Goal: Task Accomplishment & Management: Complete application form

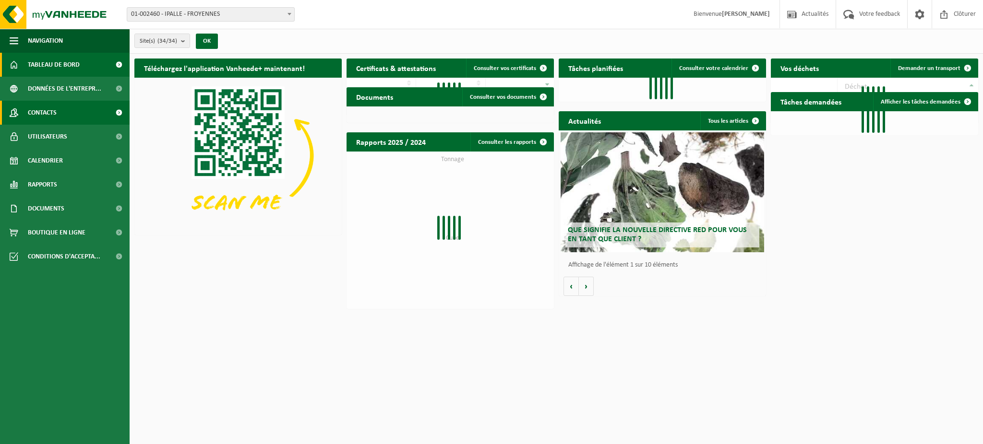
click at [43, 110] on span "Contacts" at bounding box center [42, 113] width 29 height 24
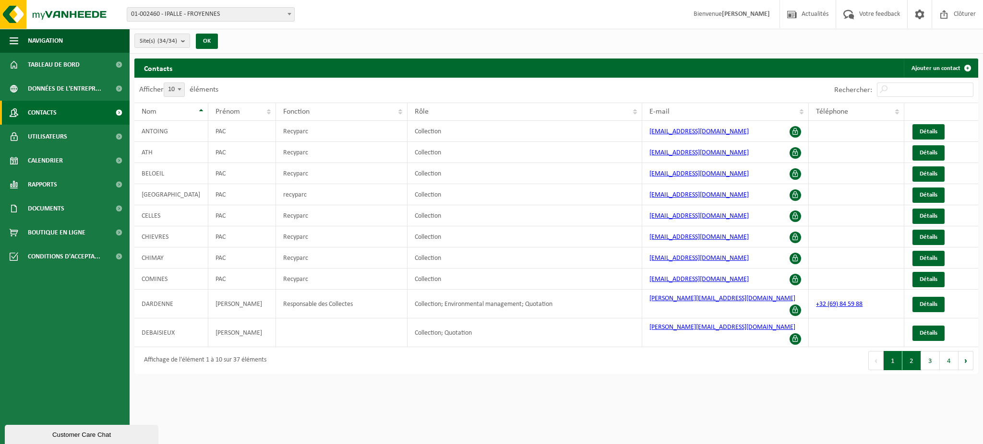
click at [918, 351] on button "2" at bounding box center [911, 360] width 19 height 19
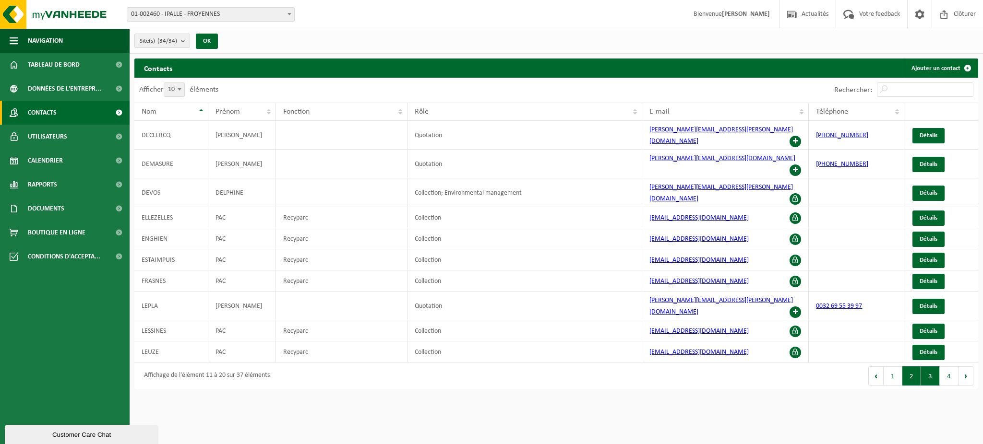
click at [924, 367] on button "3" at bounding box center [930, 376] width 19 height 19
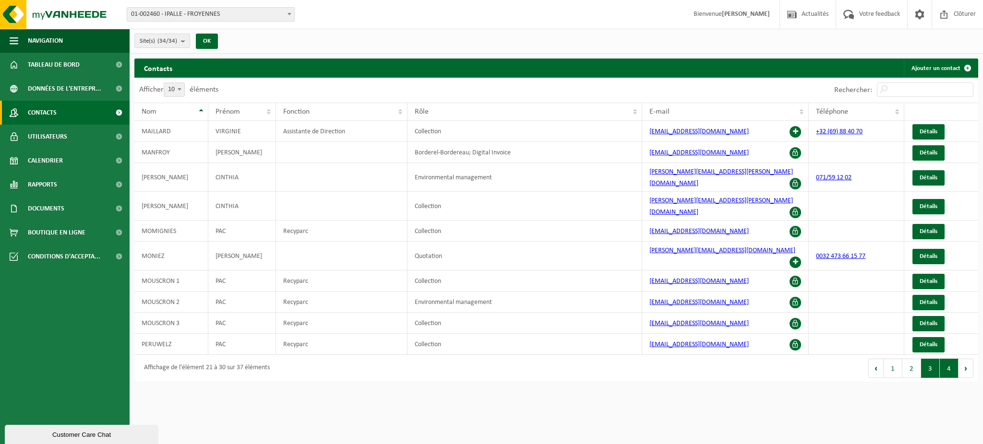
click at [947, 359] on button "4" at bounding box center [949, 368] width 19 height 19
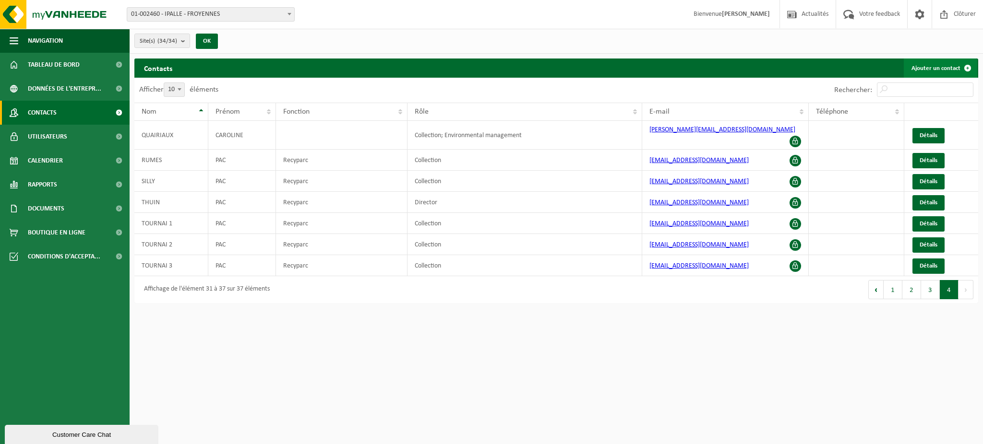
click at [937, 71] on link "Ajouter un contact" at bounding box center [940, 68] width 73 height 19
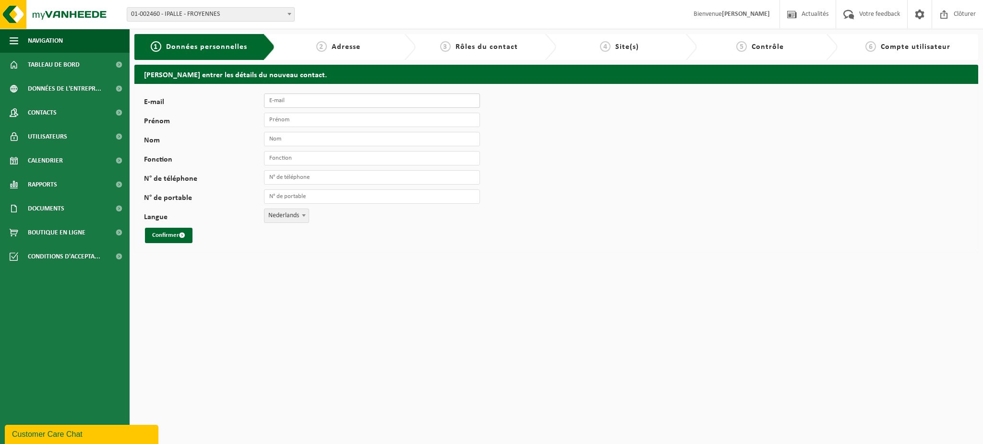
click at [411, 101] on input "E-mail" at bounding box center [372, 101] width 216 height 14
type input "PAC_Sivry-Rance@ipalle.be"
click at [311, 121] on input "Prénom" at bounding box center [372, 120] width 216 height 14
type input "PAC"
click at [330, 140] on input "Nom" at bounding box center [372, 139] width 216 height 14
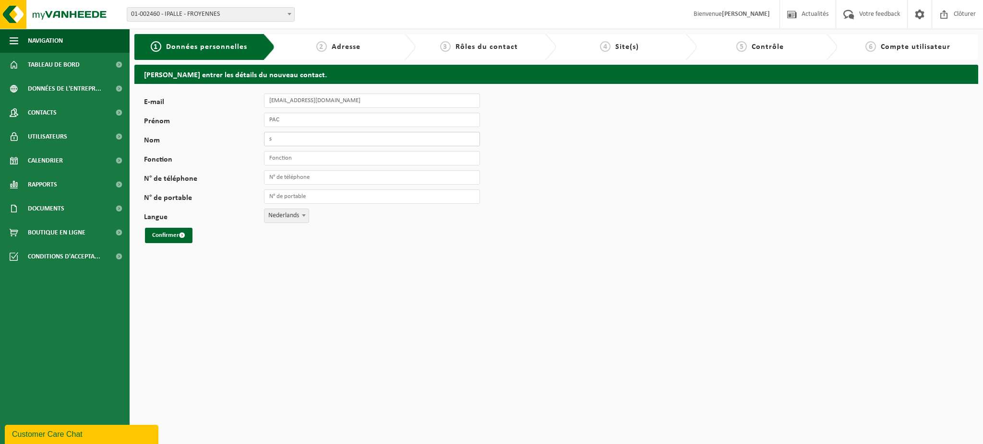
type input "SIVRY RANCE"
click at [325, 159] on input "Fonction" at bounding box center [372, 158] width 216 height 14
type input "Recyparc"
click at [286, 217] on span "Nederlands" at bounding box center [286, 215] width 44 height 13
select select "1"
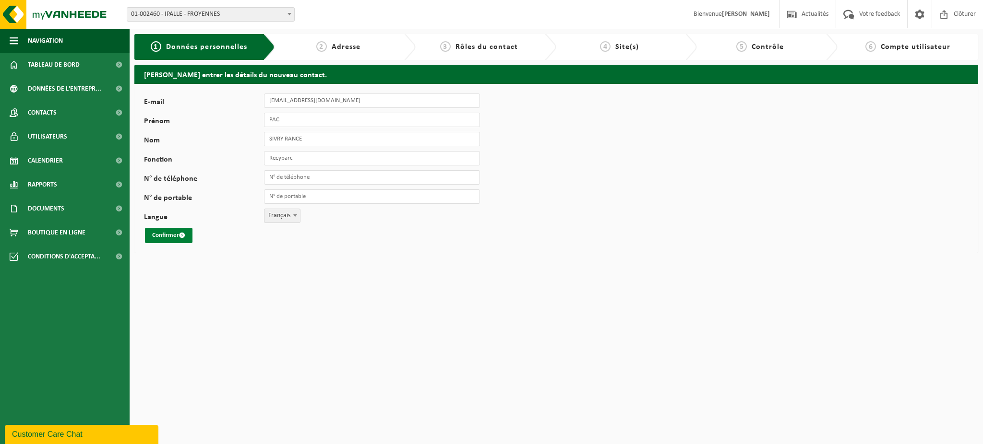
click at [186, 239] on button "Confirmer" at bounding box center [169, 235] width 48 height 15
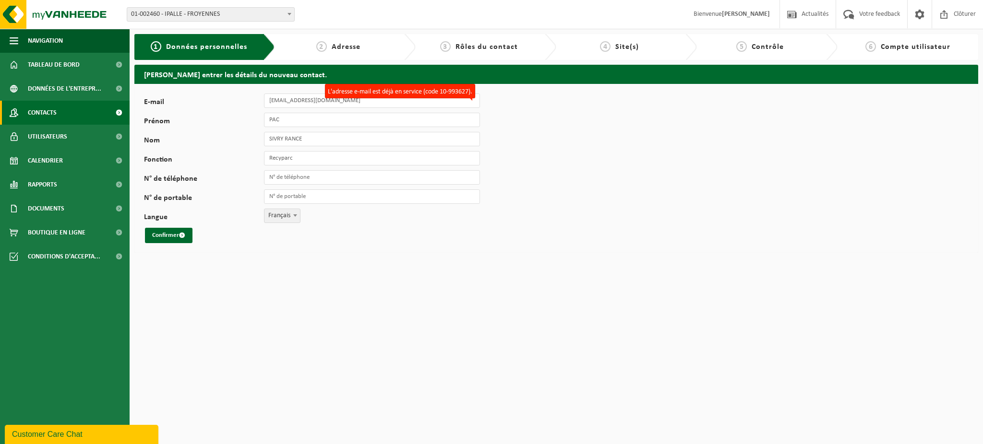
click at [71, 116] on link "Contacts" at bounding box center [65, 113] width 130 height 24
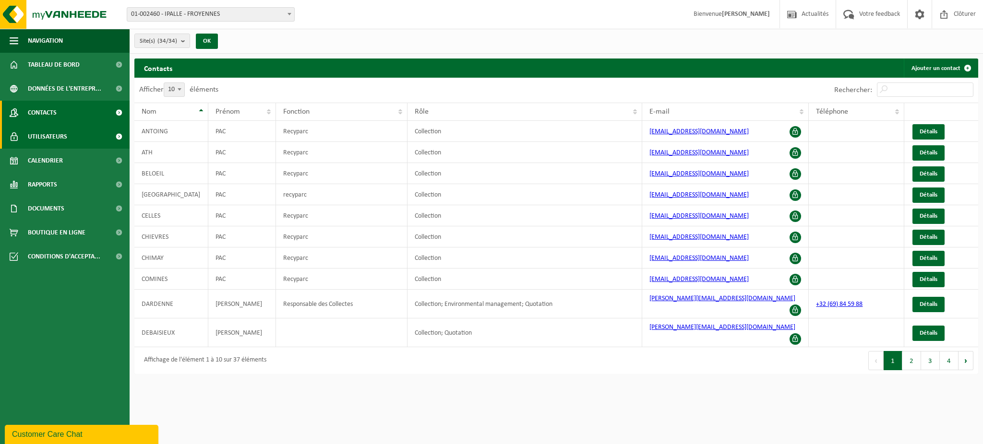
click at [67, 139] on link "Utilisateurs" at bounding box center [65, 137] width 130 height 24
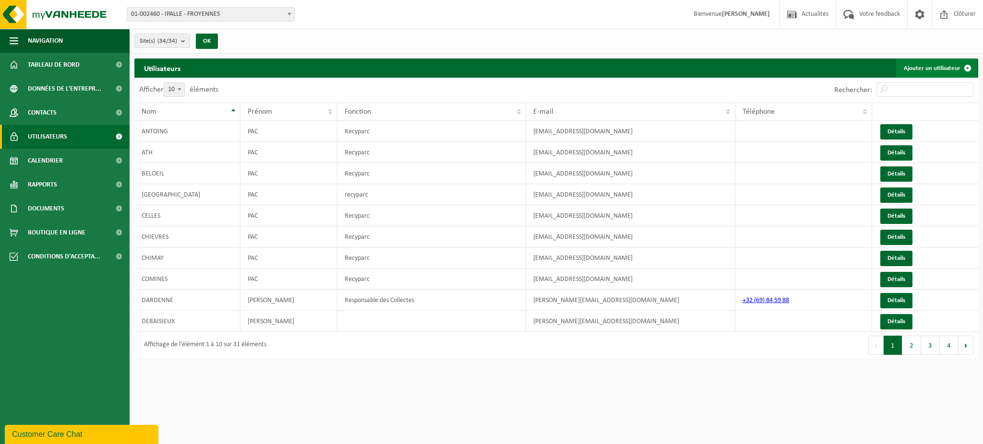
click at [912, 68] on link "Ajouter un utilisateur" at bounding box center [936, 68] width 81 height 19
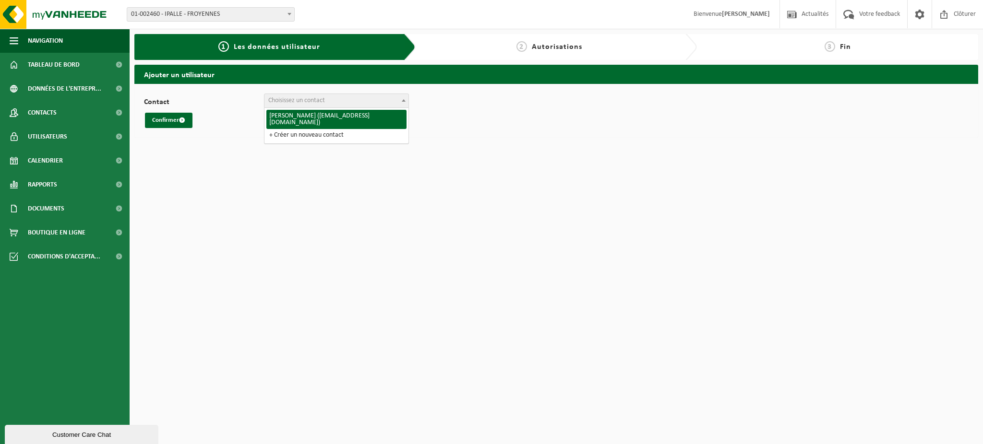
click at [277, 103] on span "Choisissez un contact" at bounding box center [296, 100] width 57 height 7
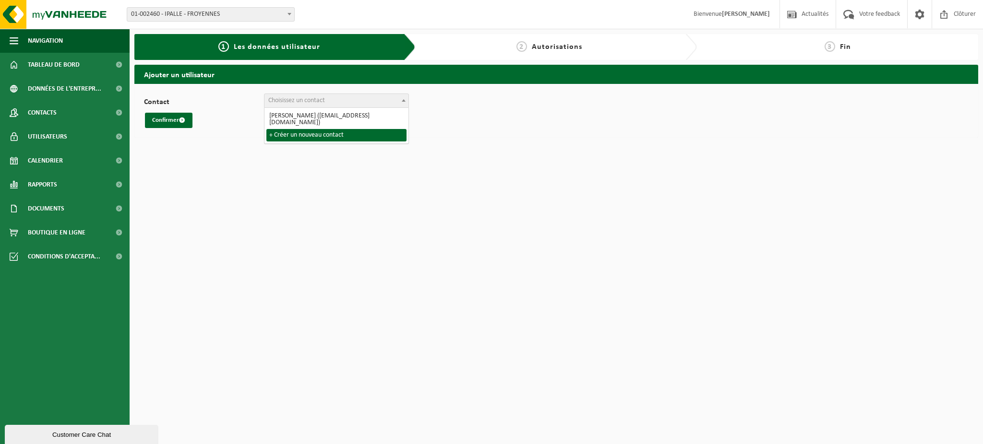
click at [155, 172] on html "Site: 01-002460 - IPALLE - FROYENNES 10-936400 - INCINERATEUR THUMAIDE IPALLE -…" at bounding box center [491, 222] width 983 height 444
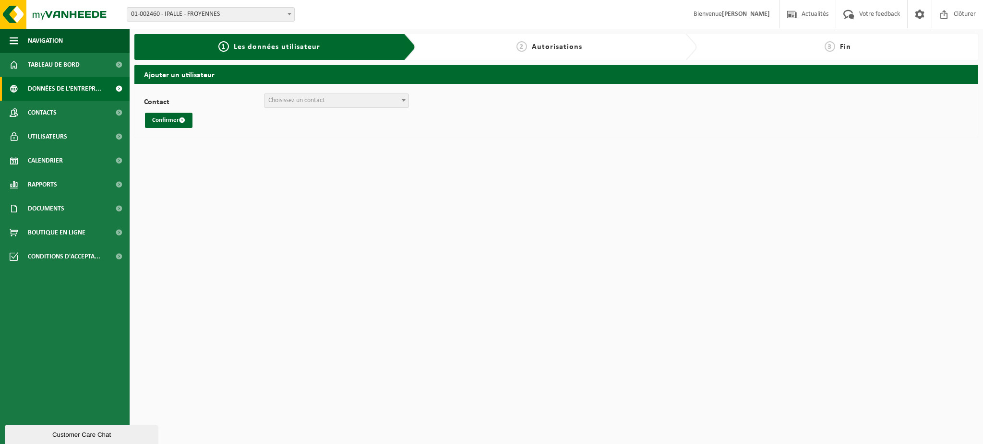
click at [57, 89] on span "Données de l'entrepr..." at bounding box center [64, 89] width 73 height 24
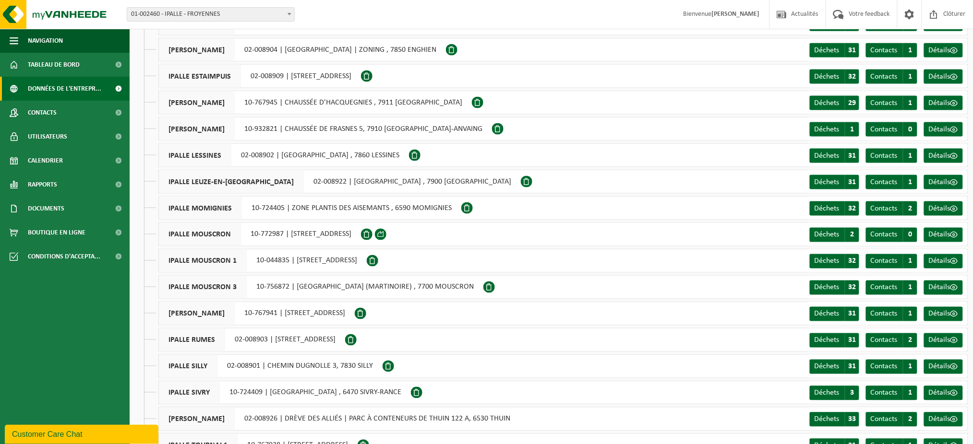
scroll to position [448, 0]
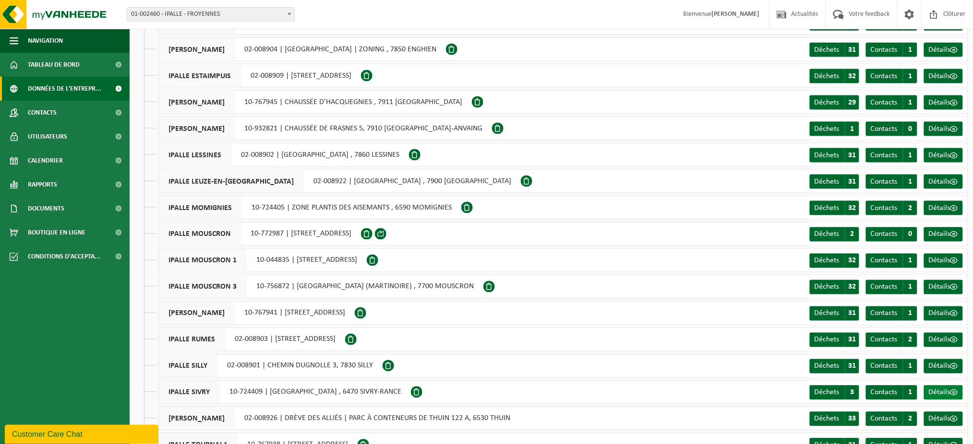
click at [949, 395] on span "Détails" at bounding box center [939, 393] width 22 height 8
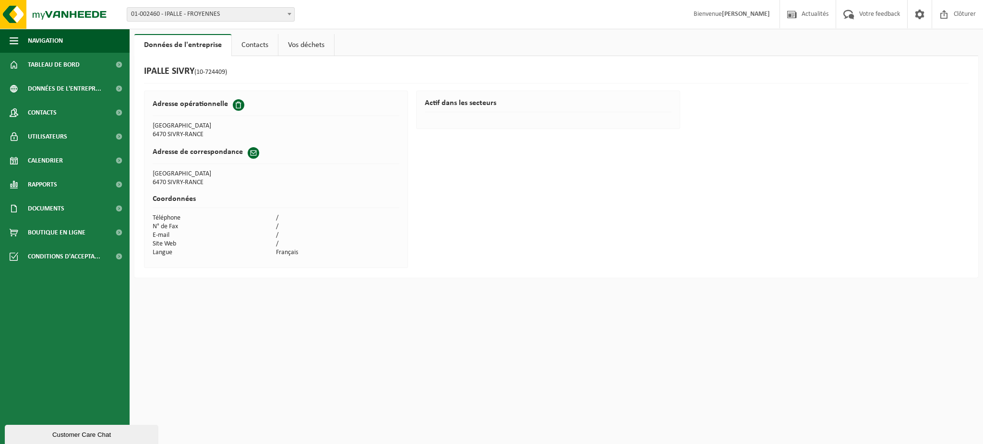
click at [266, 42] on link "Contacts" at bounding box center [255, 45] width 46 height 22
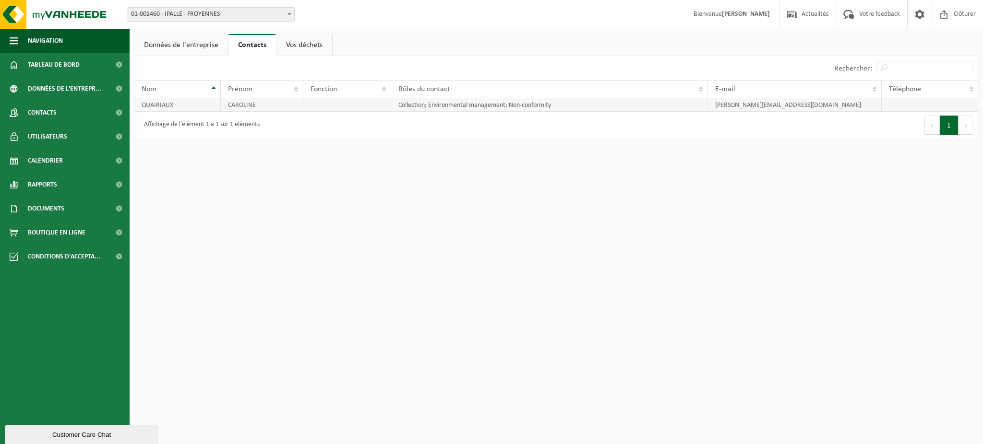
click at [269, 108] on td "CAROLINE" at bounding box center [262, 104] width 83 height 13
click at [317, 42] on link "Vos déchets" at bounding box center [304, 45] width 56 height 22
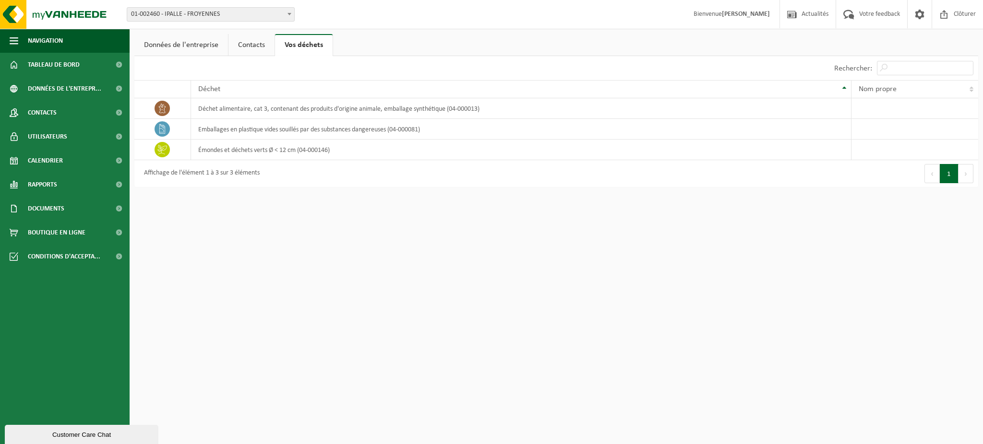
click at [195, 43] on link "Données de l'entreprise" at bounding box center [181, 45] width 94 height 22
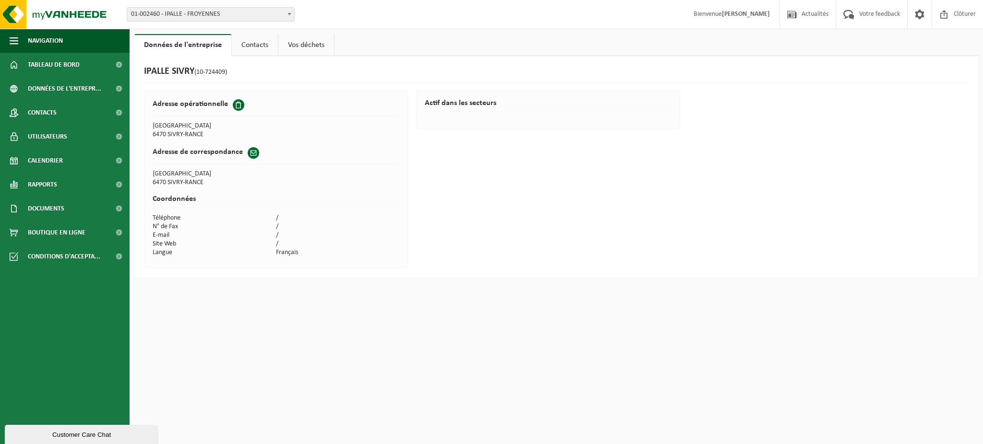
click at [248, 39] on link "Contacts" at bounding box center [255, 45] width 46 height 22
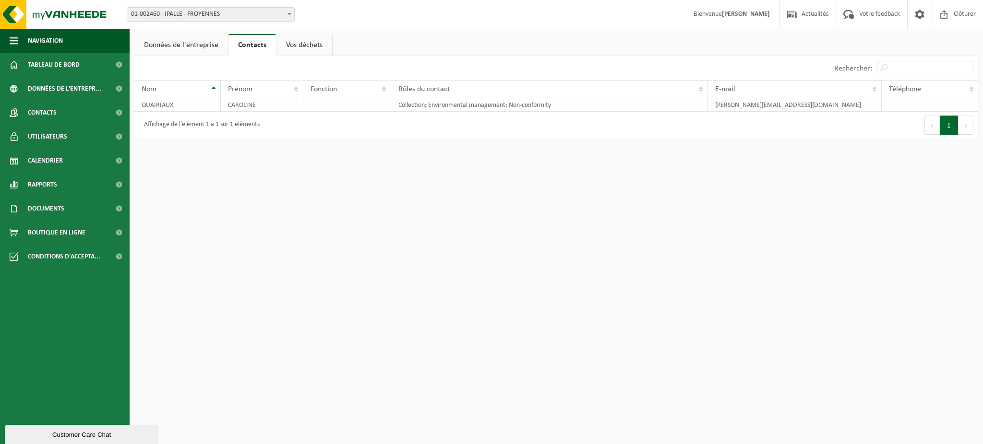
click at [326, 46] on link "Vos déchets" at bounding box center [304, 45] width 56 height 22
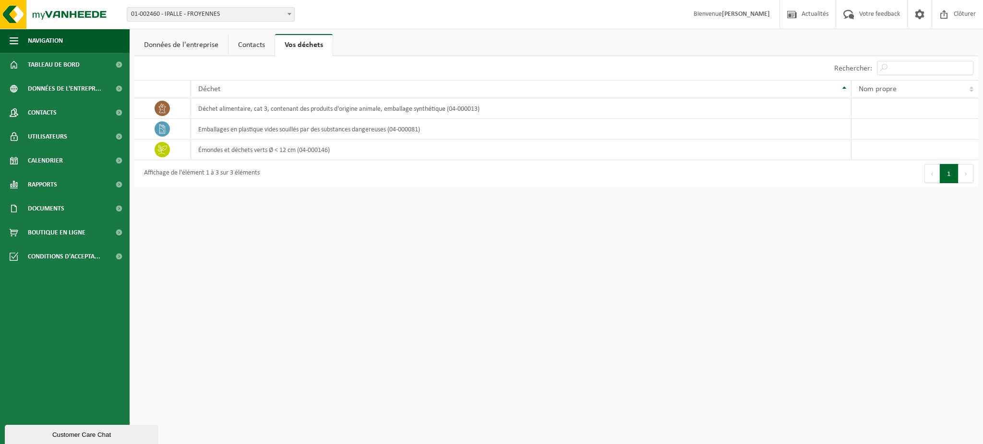
click at [164, 47] on link "Données de l'entreprise" at bounding box center [181, 45] width 94 height 22
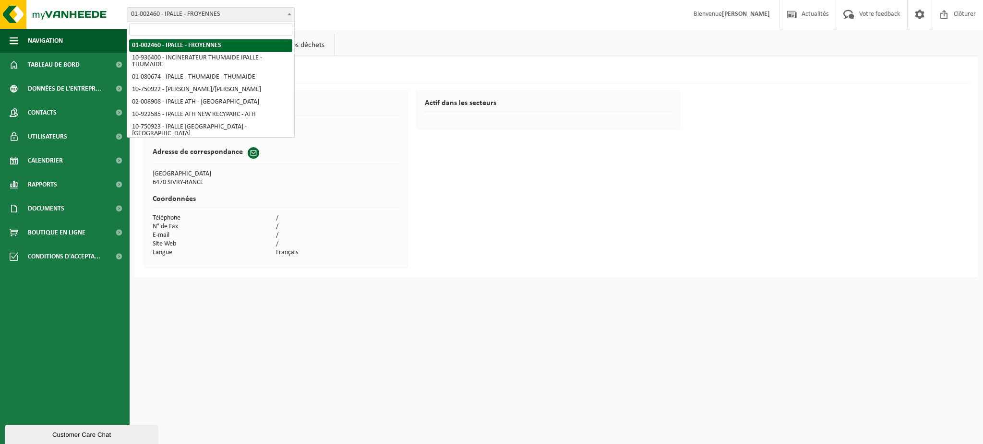
click at [188, 17] on span "01-002460 - IPALLE - FROYENNES" at bounding box center [210, 14] width 167 height 13
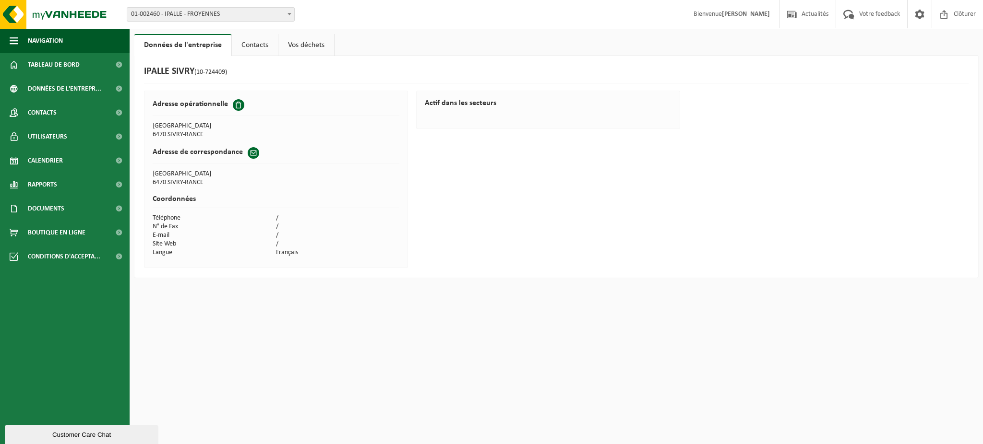
click at [219, 14] on span "01-002460 - IPALLE - FROYENNES" at bounding box center [210, 14] width 167 height 13
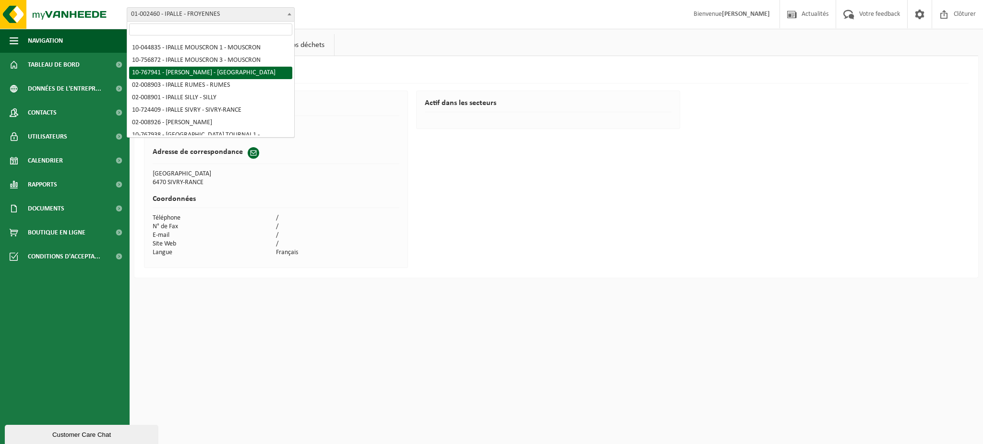
scroll to position [375, 0]
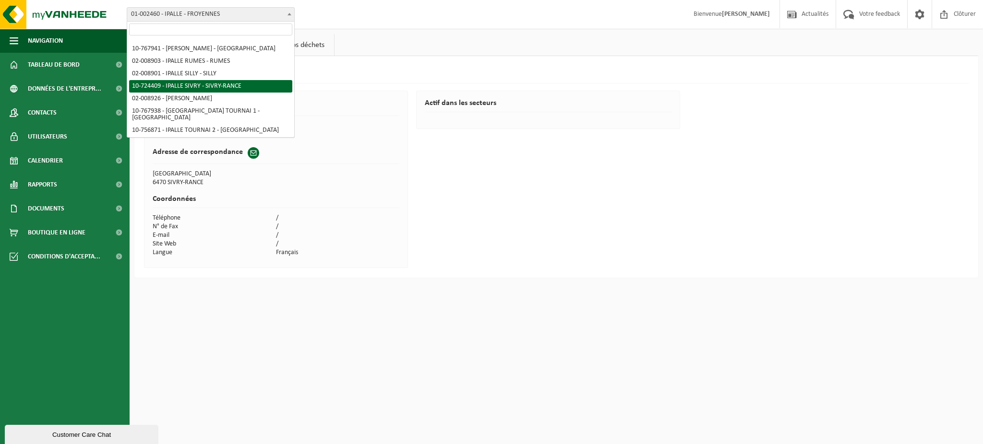
select select "26713"
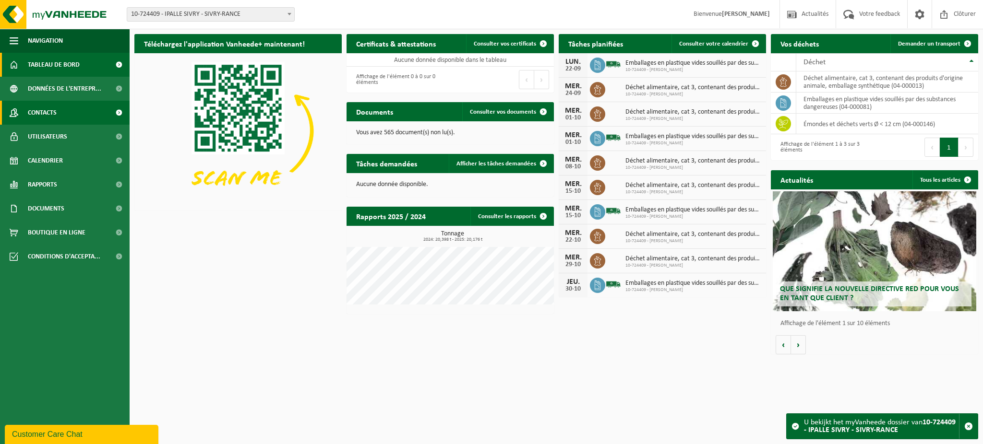
click at [47, 113] on span "Contacts" at bounding box center [42, 113] width 29 height 24
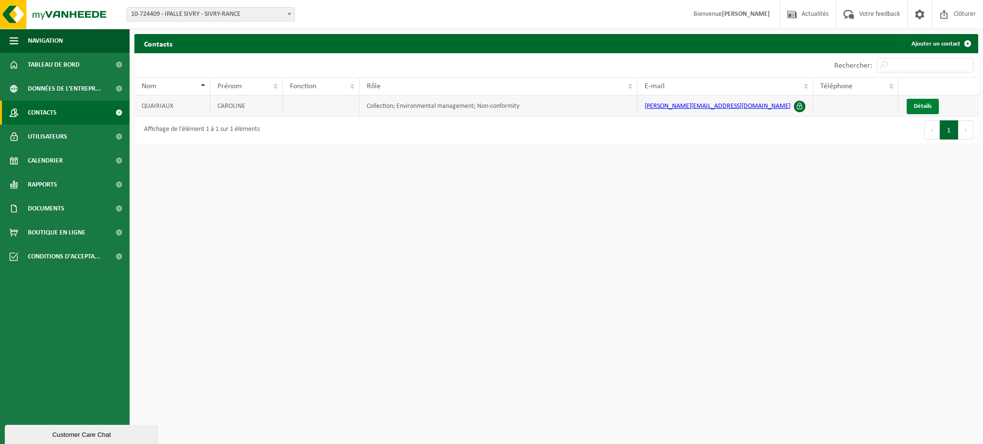
click at [919, 102] on link "Détails" at bounding box center [922, 106] width 32 height 15
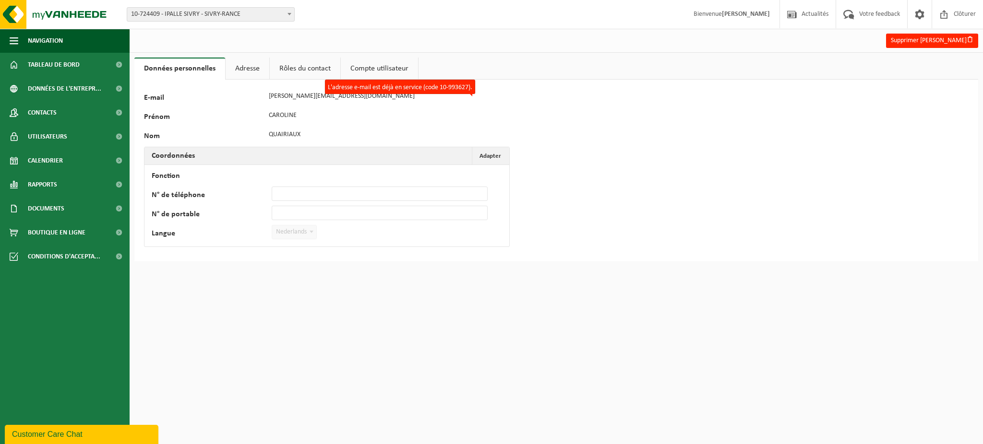
click at [252, 70] on link "Adresse" at bounding box center [248, 69] width 44 height 22
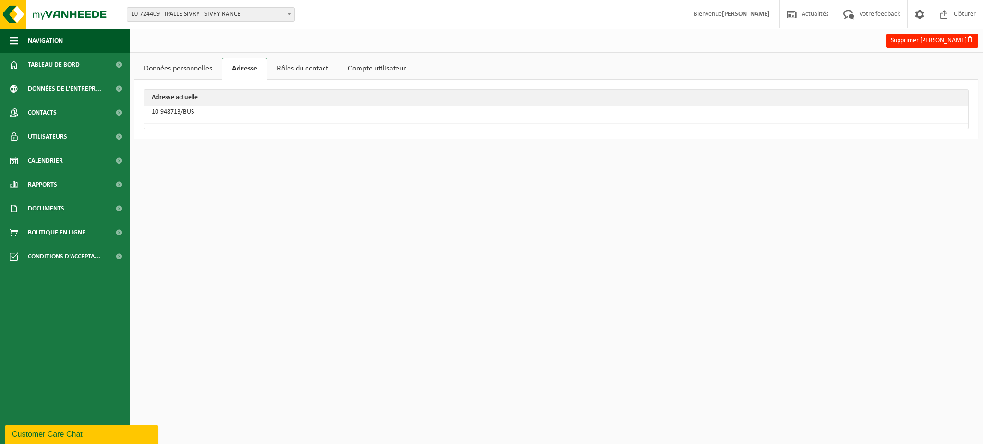
click at [297, 66] on link "Rôles du contact" at bounding box center [302, 69] width 71 height 22
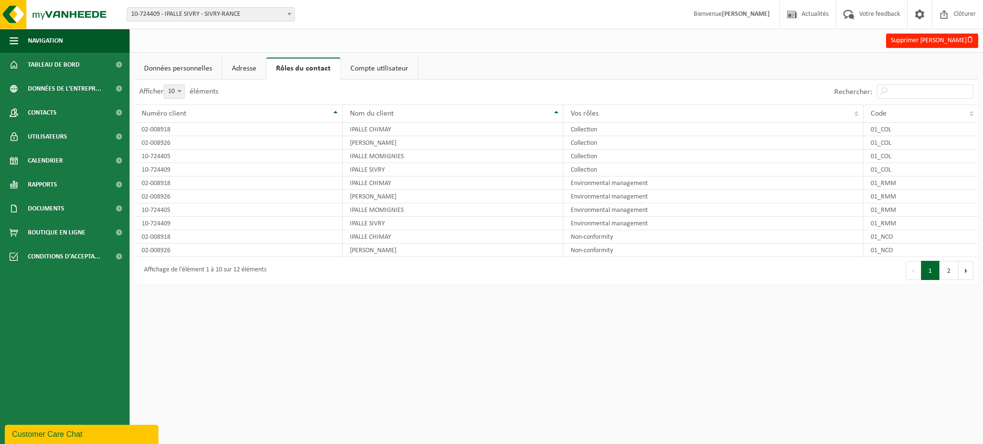
click at [348, 66] on link "Compte utilisateur" at bounding box center [379, 69] width 77 height 22
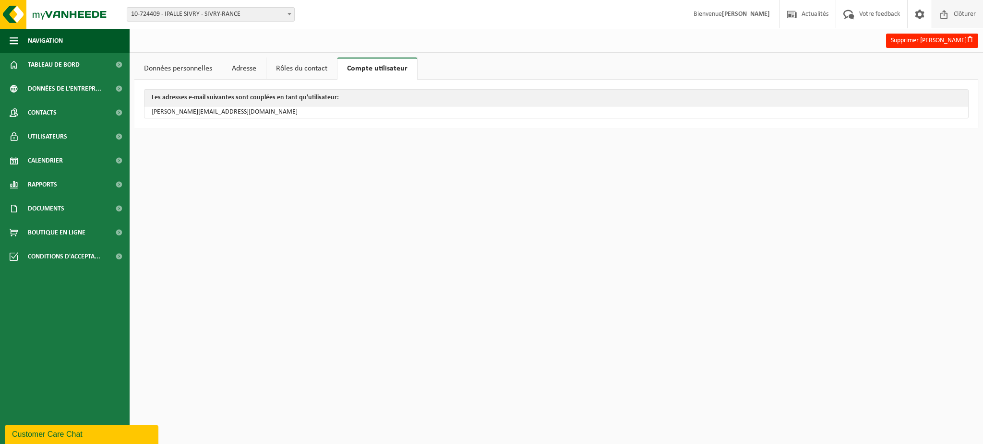
click at [966, 15] on span "Clôturer" at bounding box center [964, 14] width 27 height 28
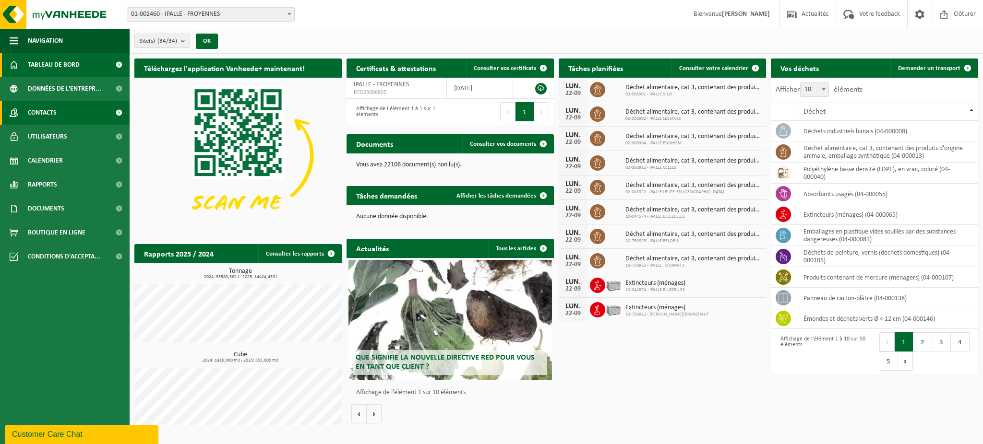
click at [68, 111] on link "Contacts" at bounding box center [65, 113] width 130 height 24
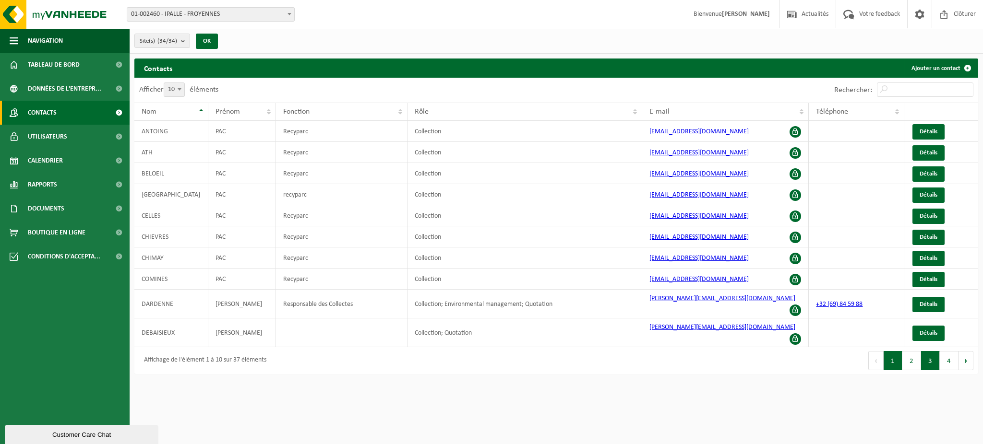
click at [926, 354] on button "3" at bounding box center [930, 360] width 19 height 19
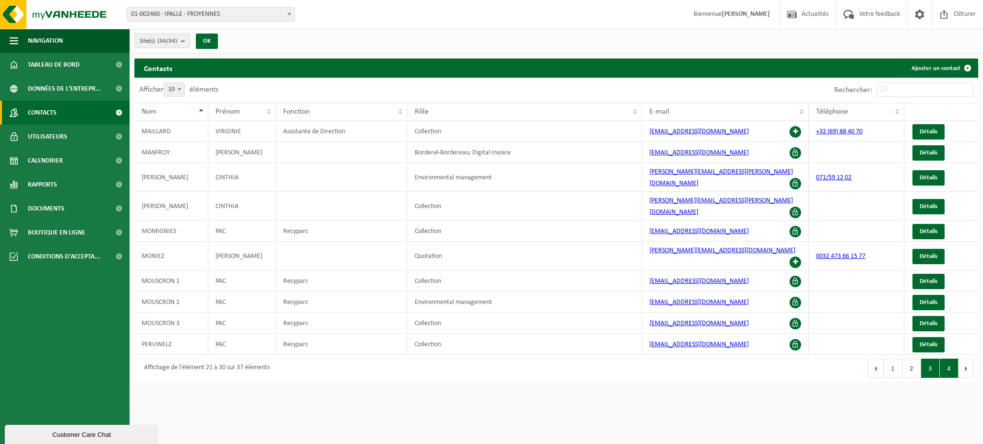
click at [940, 359] on button "4" at bounding box center [949, 368] width 19 height 19
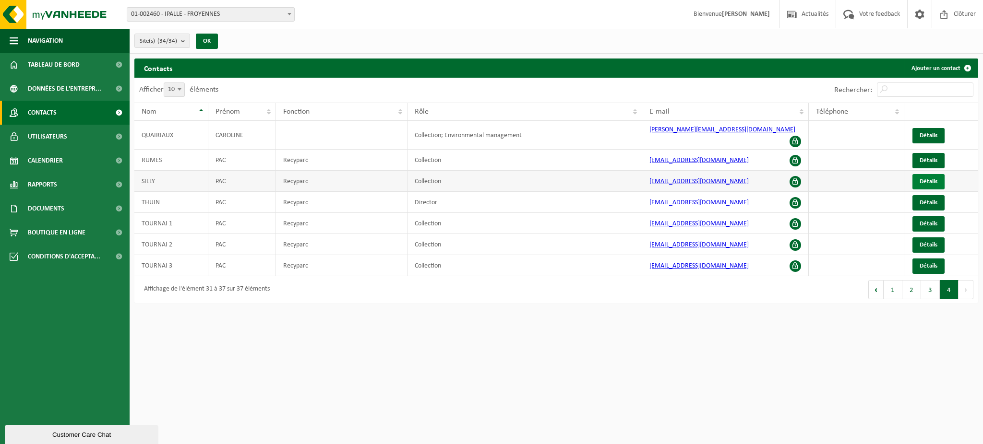
click at [940, 176] on link "Détails" at bounding box center [928, 181] width 32 height 15
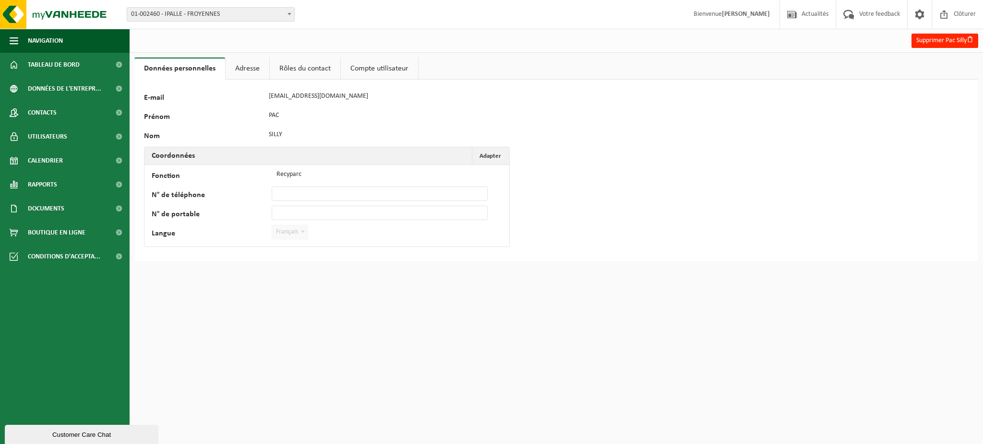
click at [240, 62] on link "Adresse" at bounding box center [248, 69] width 44 height 22
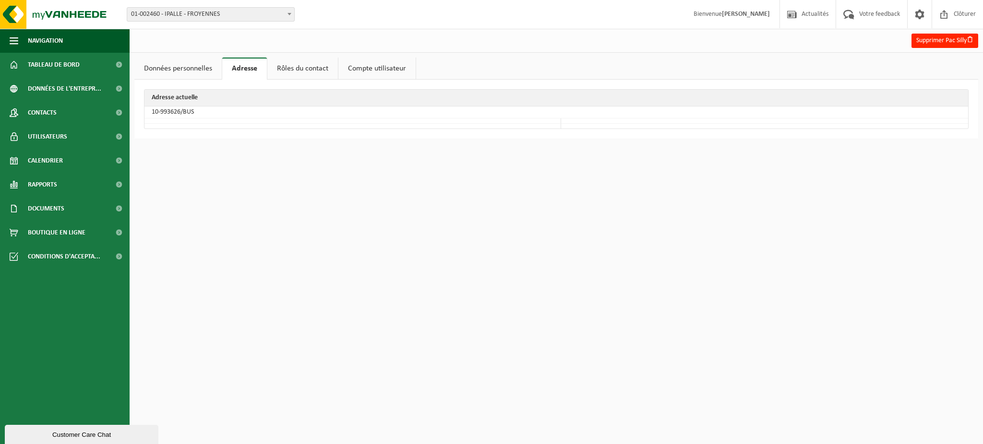
click at [297, 67] on link "Rôles du contact" at bounding box center [302, 69] width 71 height 22
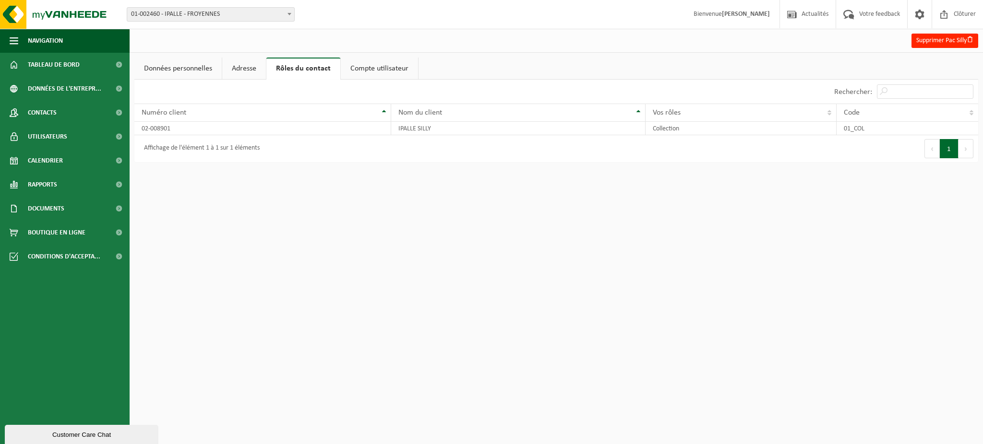
click at [356, 65] on link "Compte utilisateur" at bounding box center [379, 69] width 77 height 22
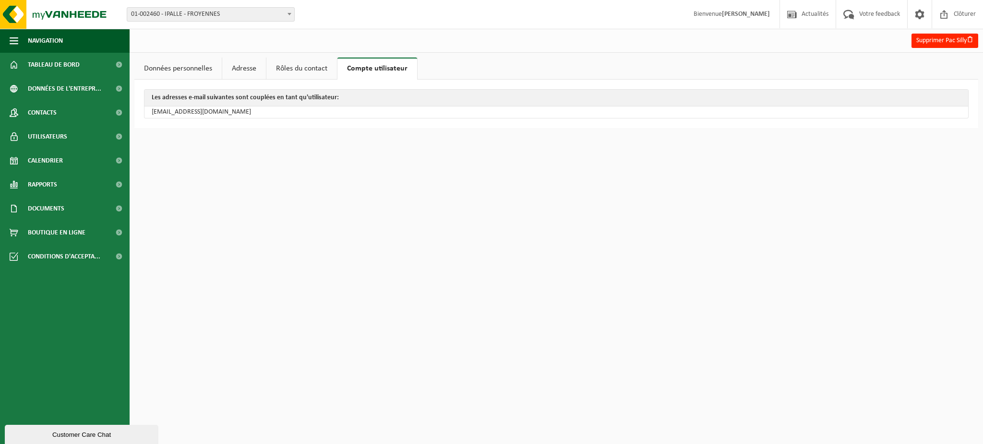
click at [149, 65] on link "Données personnelles" at bounding box center [177, 69] width 87 height 22
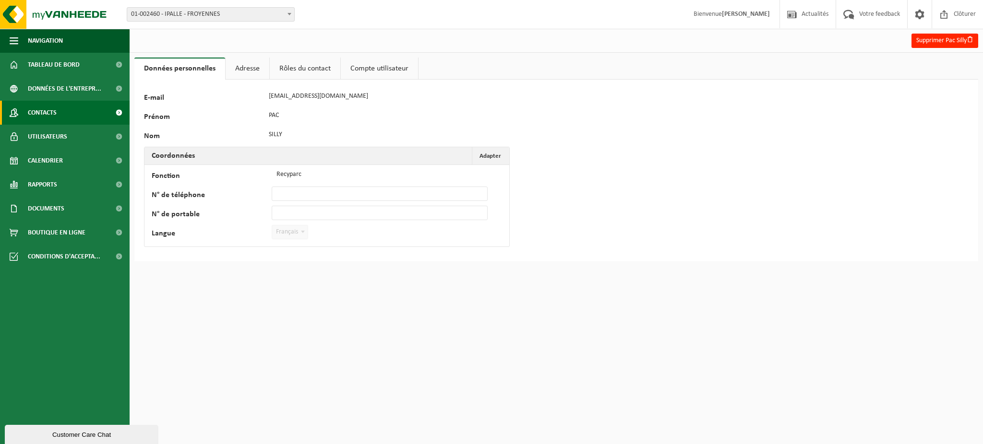
click at [45, 110] on span "Contacts" at bounding box center [42, 113] width 29 height 24
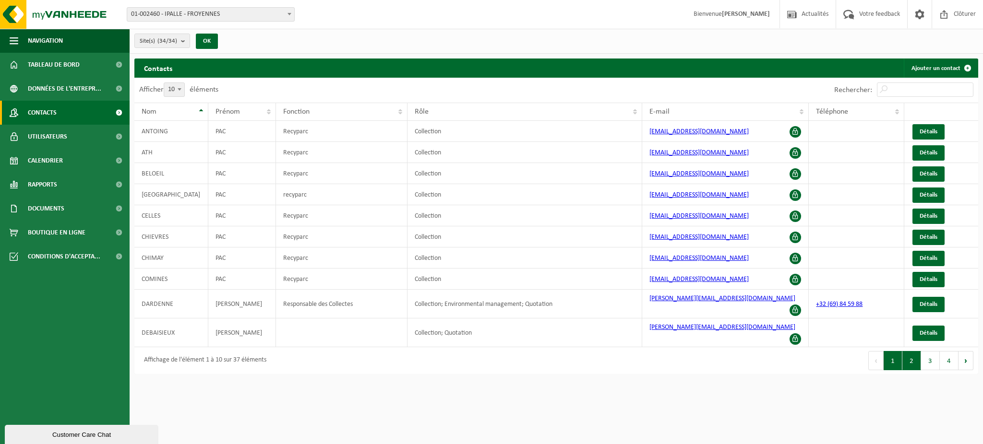
click at [908, 351] on button "2" at bounding box center [911, 360] width 19 height 19
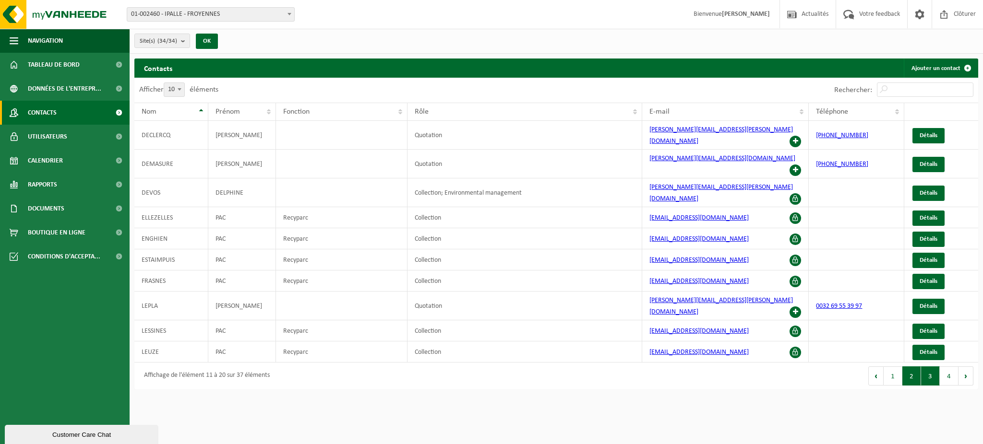
click at [927, 367] on button "3" at bounding box center [930, 376] width 19 height 19
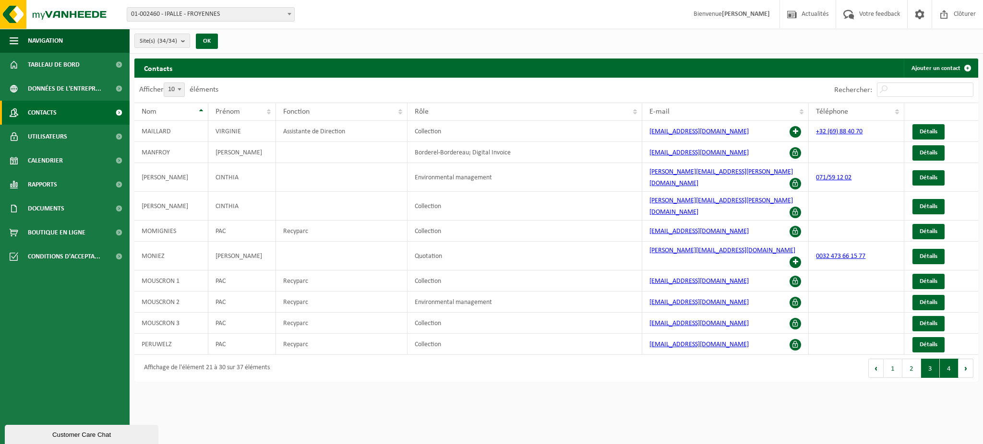
click at [945, 359] on button "4" at bounding box center [949, 368] width 19 height 19
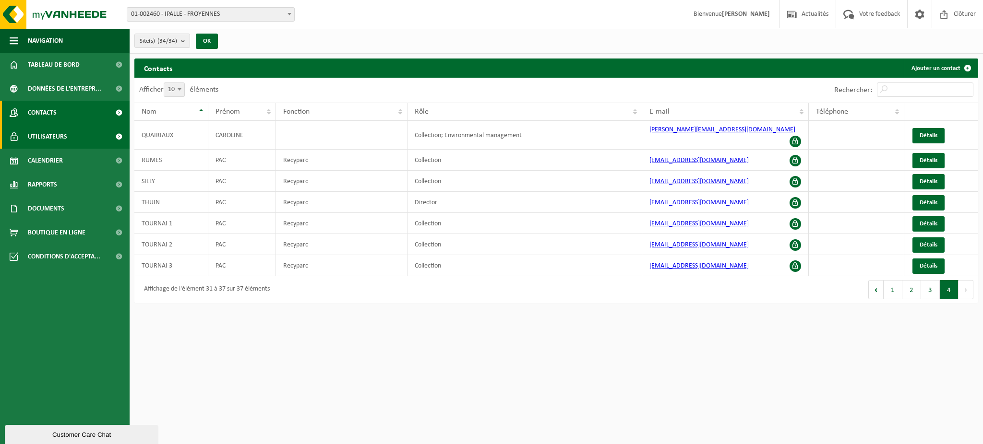
click at [59, 137] on span "Utilisateurs" at bounding box center [47, 137] width 39 height 24
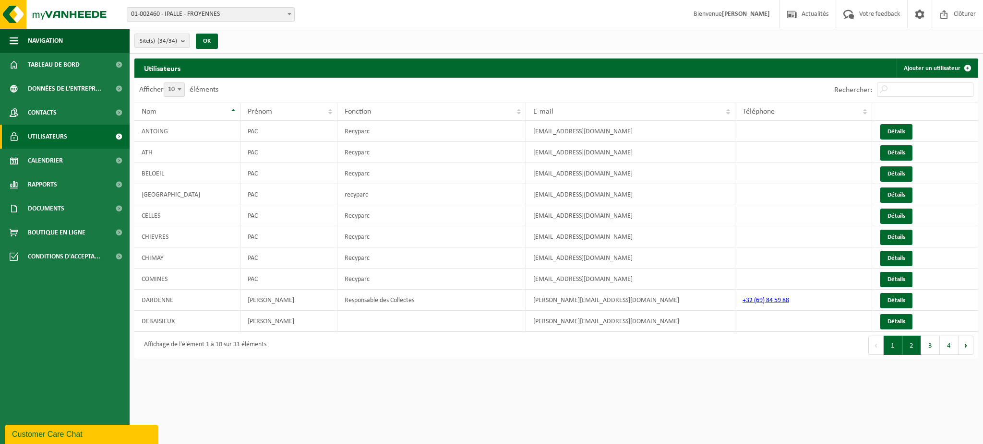
click at [914, 350] on button "2" at bounding box center [911, 345] width 19 height 19
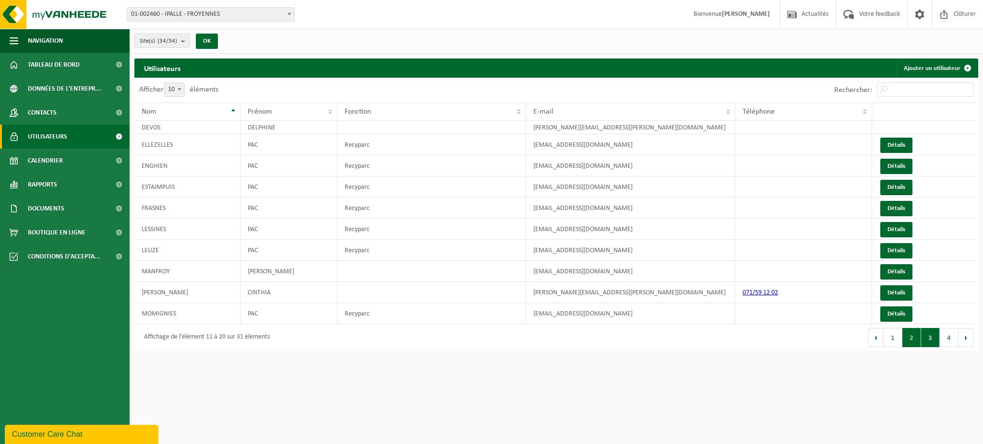
click at [933, 340] on button "3" at bounding box center [930, 337] width 19 height 19
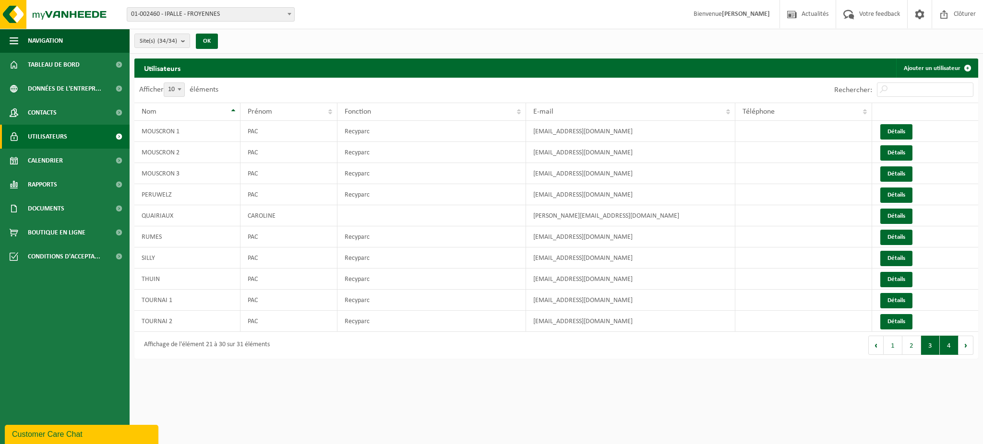
click at [943, 342] on button "4" at bounding box center [949, 345] width 19 height 19
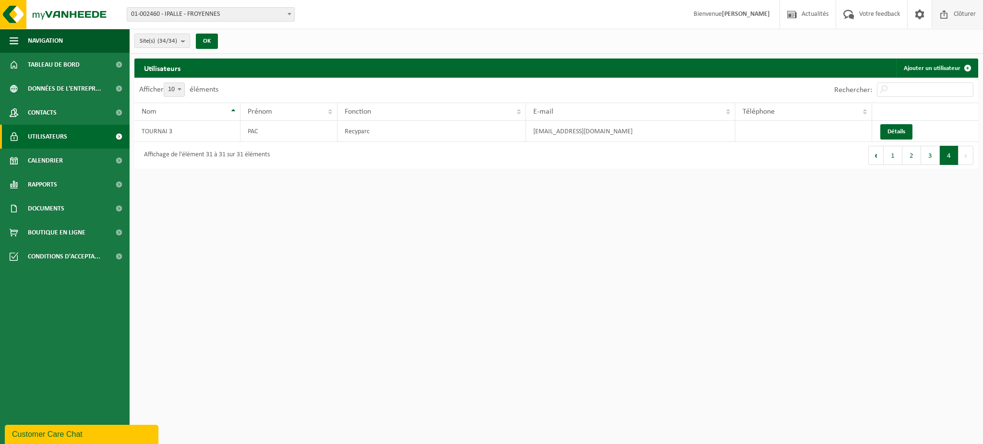
drag, startPoint x: 960, startPoint y: 11, endPoint x: 962, endPoint y: 3, distance: 8.4
click at [960, 11] on span "Clôturer" at bounding box center [964, 14] width 27 height 28
